Goal: Transaction & Acquisition: Obtain resource

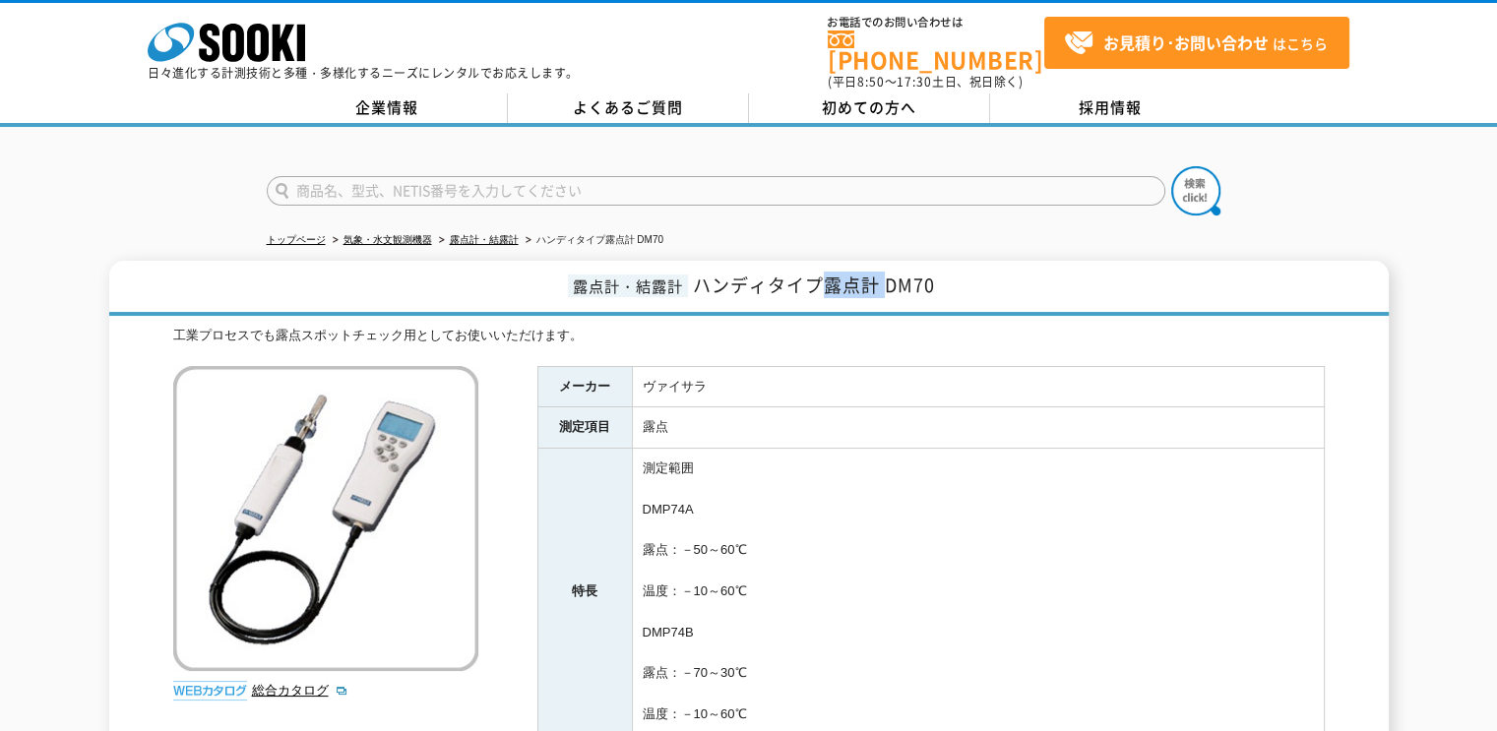
drag, startPoint x: 826, startPoint y: 275, endPoint x: 886, endPoint y: 271, distance: 60.2
click at [886, 272] on span "ハンディタイプ露点計 DM70" at bounding box center [814, 285] width 242 height 27
copy span "露点計"
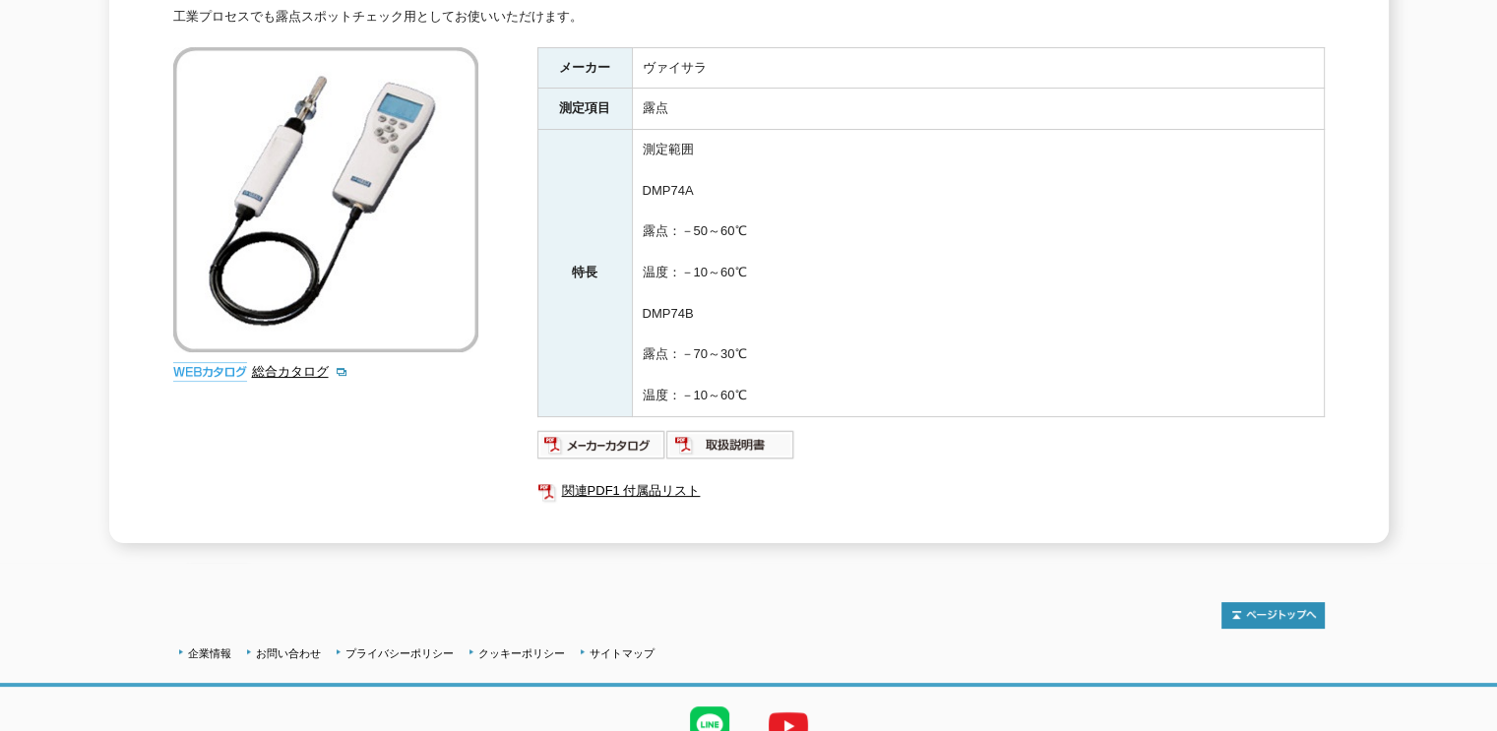
scroll to position [396, 0]
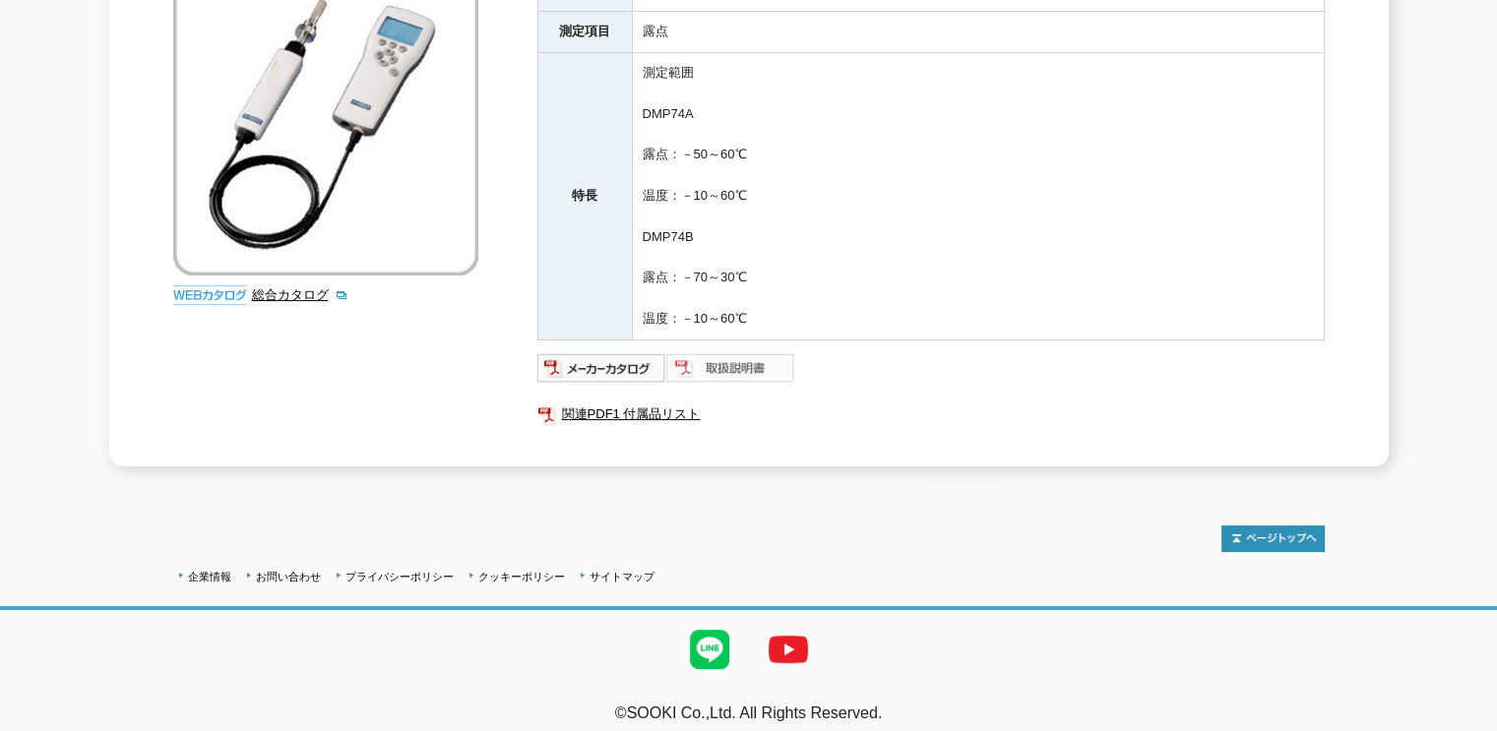
click at [705, 352] on img at bounding box center [730, 367] width 129 height 31
click at [583, 363] on img at bounding box center [601, 367] width 129 height 31
